Goal: Use online tool/utility: Utilize a website feature to perform a specific function

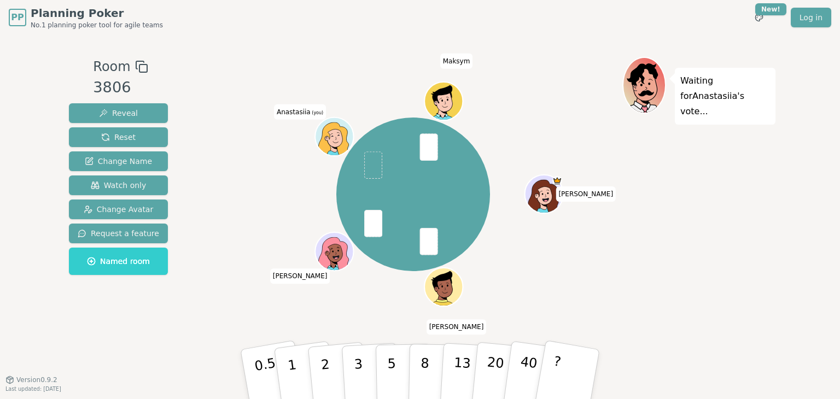
click at [827, 132] on div "PP Planning Poker No.1 planning poker tool for agile teams Toggle theme New! Lo…" at bounding box center [420, 199] width 840 height 399
click at [384, 378] on button "5" at bounding box center [404, 374] width 56 height 83
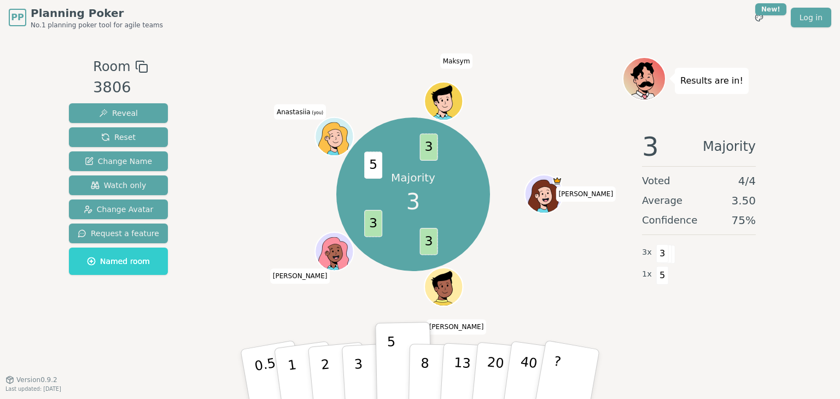
click at [834, 138] on div "PP Planning Poker No.1 planning poker tool for agile teams Toggle theme New! Lo…" at bounding box center [420, 199] width 840 height 399
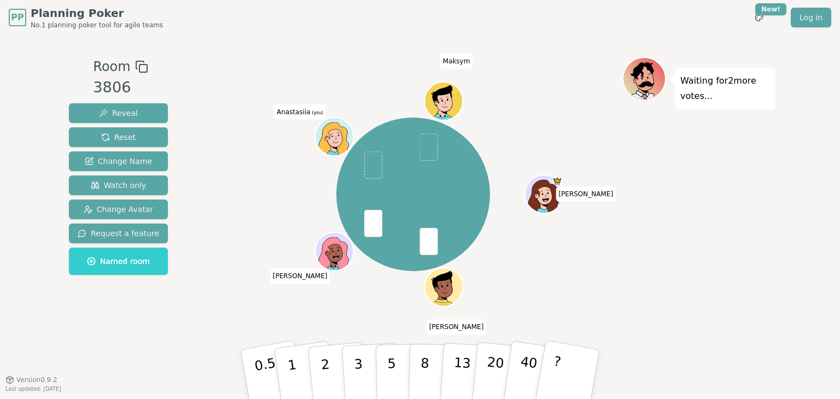
click at [820, 165] on div "PP Planning Poker No.1 planning poker tool for agile teams Toggle theme New! Lo…" at bounding box center [420, 199] width 840 height 399
click at [370, 379] on button "3" at bounding box center [371, 374] width 60 height 85
click at [827, 140] on div "PP Planning Poker No.1 planning poker tool for agile teams Toggle theme New! Lo…" at bounding box center [420, 199] width 840 height 399
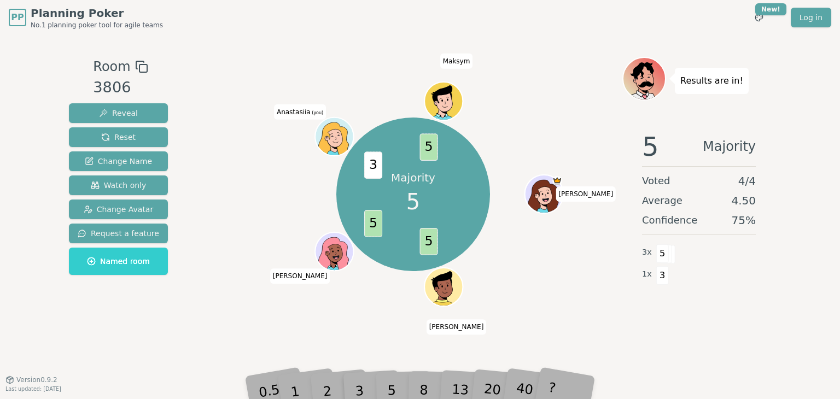
click at [392, 381] on div "5" at bounding box center [403, 374] width 33 height 39
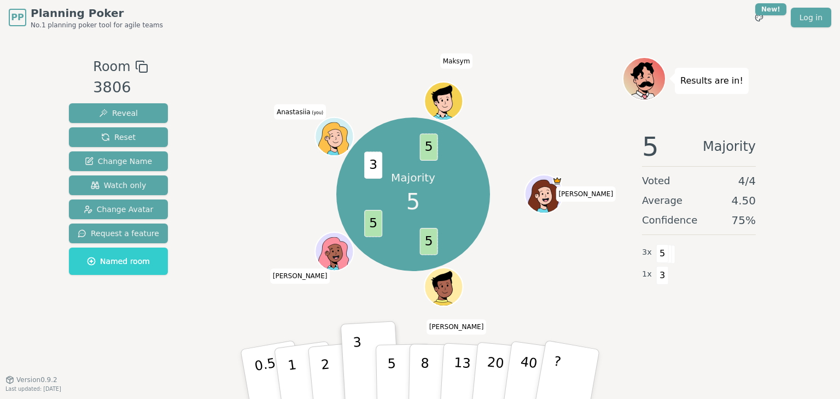
click at [834, 99] on div "PP Planning Poker No.1 planning poker tool for agile teams Toggle theme New! Lo…" at bounding box center [420, 199] width 840 height 399
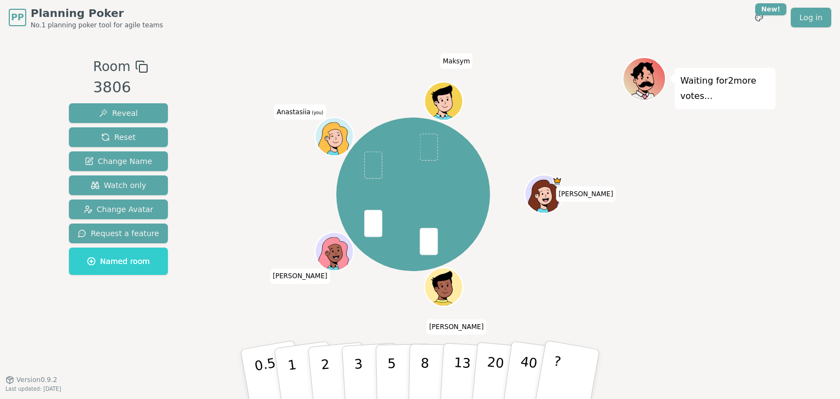
click at [820, 96] on div "PP Planning Poker No.1 planning poker tool for agile teams Toggle theme New! Lo…" at bounding box center [420, 199] width 840 height 399
click at [370, 378] on button "3" at bounding box center [371, 374] width 60 height 85
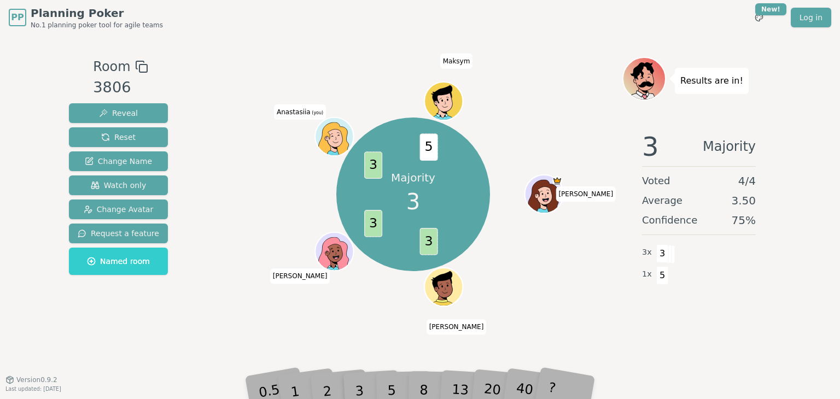
click at [821, 185] on div "PP Planning Poker No.1 planning poker tool for agile teams Toggle theme New! Lo…" at bounding box center [420, 199] width 840 height 399
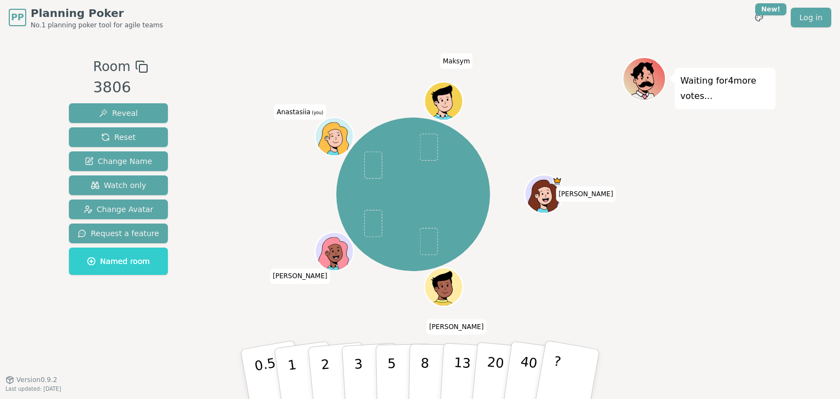
click at [817, 106] on div "PP Planning Poker No.1 planning poker tool for agile teams Toggle theme New! Lo…" at bounding box center [420, 199] width 840 height 399
click at [357, 371] on p "3" at bounding box center [359, 376] width 12 height 60
